Goal: Task Accomplishment & Management: Manage account settings

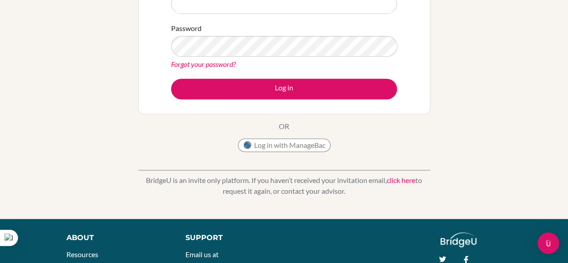
scroll to position [138, 0]
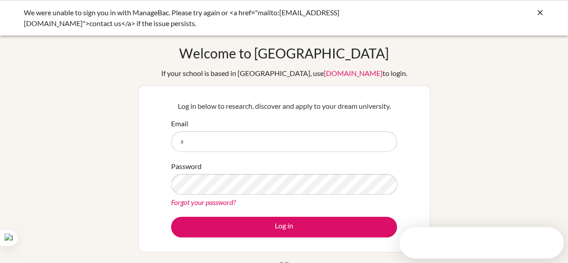
type input "[EMAIL_ADDRESS][DOMAIN_NAME]"
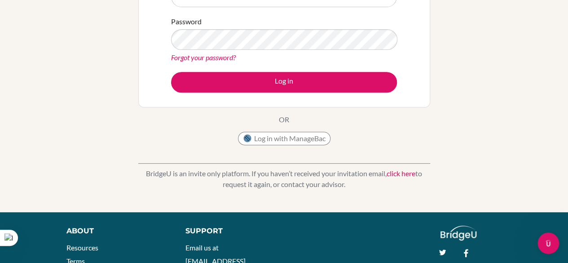
scroll to position [63, 0]
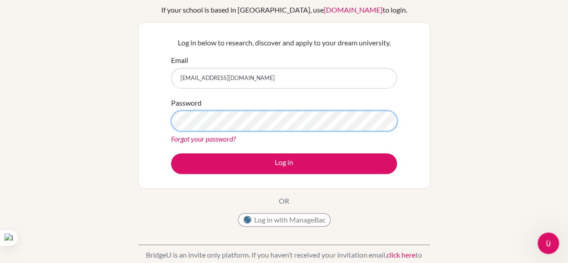
click at [171, 153] on button "Log in" at bounding box center [284, 163] width 226 height 21
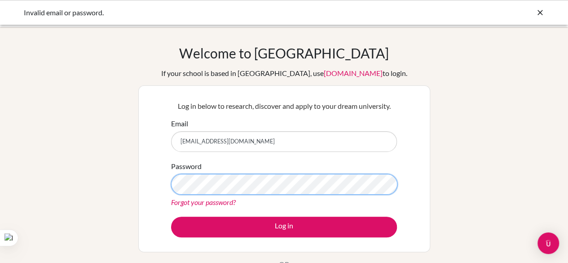
click at [171, 217] on button "Log in" at bounding box center [284, 227] width 226 height 21
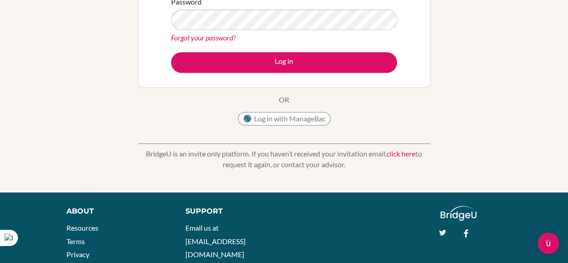
scroll to position [167, 0]
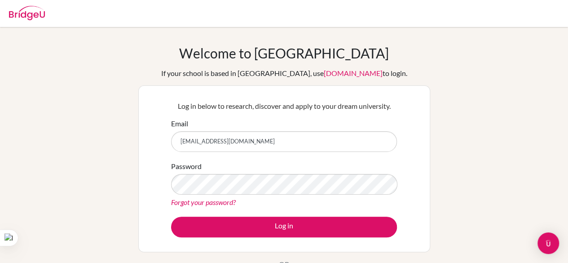
type input "[EMAIL_ADDRESS][DOMAIN_NAME]"
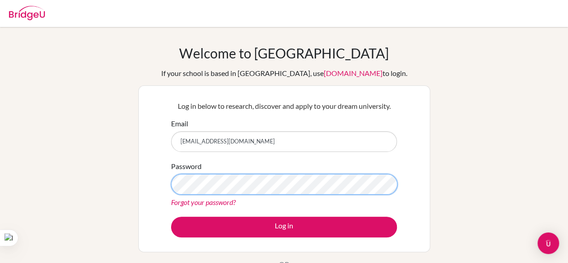
click at [171, 217] on button "Log in" at bounding box center [284, 227] width 226 height 21
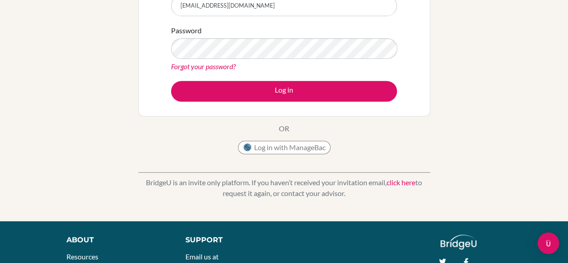
scroll to position [136, 0]
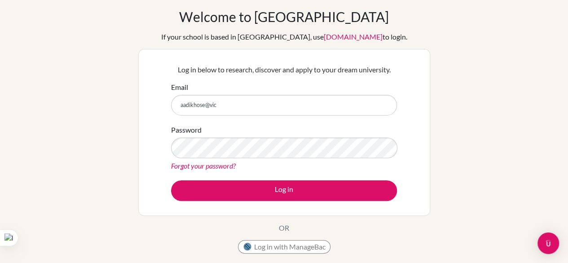
scroll to position [36, 0]
type input "[EMAIL_ADDRESS][DOMAIN_NAME]"
click at [212, 168] on link "Forgot your password?" at bounding box center [203, 165] width 65 height 9
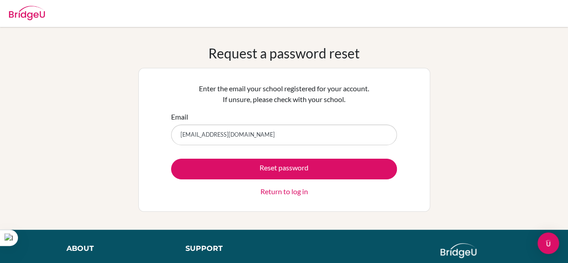
type input "[EMAIL_ADDRESS][DOMAIN_NAME]"
click at [171, 159] on button "Reset password" at bounding box center [284, 169] width 226 height 21
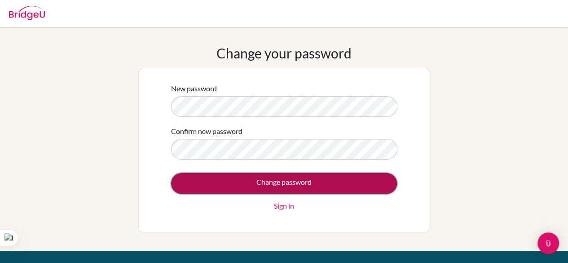
click at [300, 176] on input "Change password" at bounding box center [284, 183] width 226 height 21
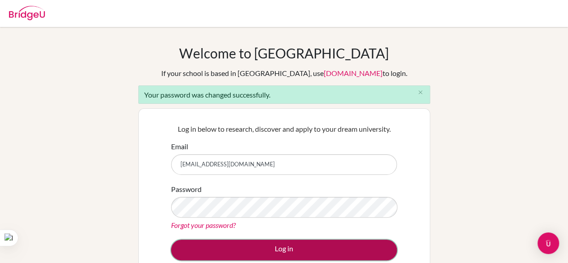
click at [275, 243] on button "Log in" at bounding box center [284, 250] width 226 height 21
